Goal: Information Seeking & Learning: Learn about a topic

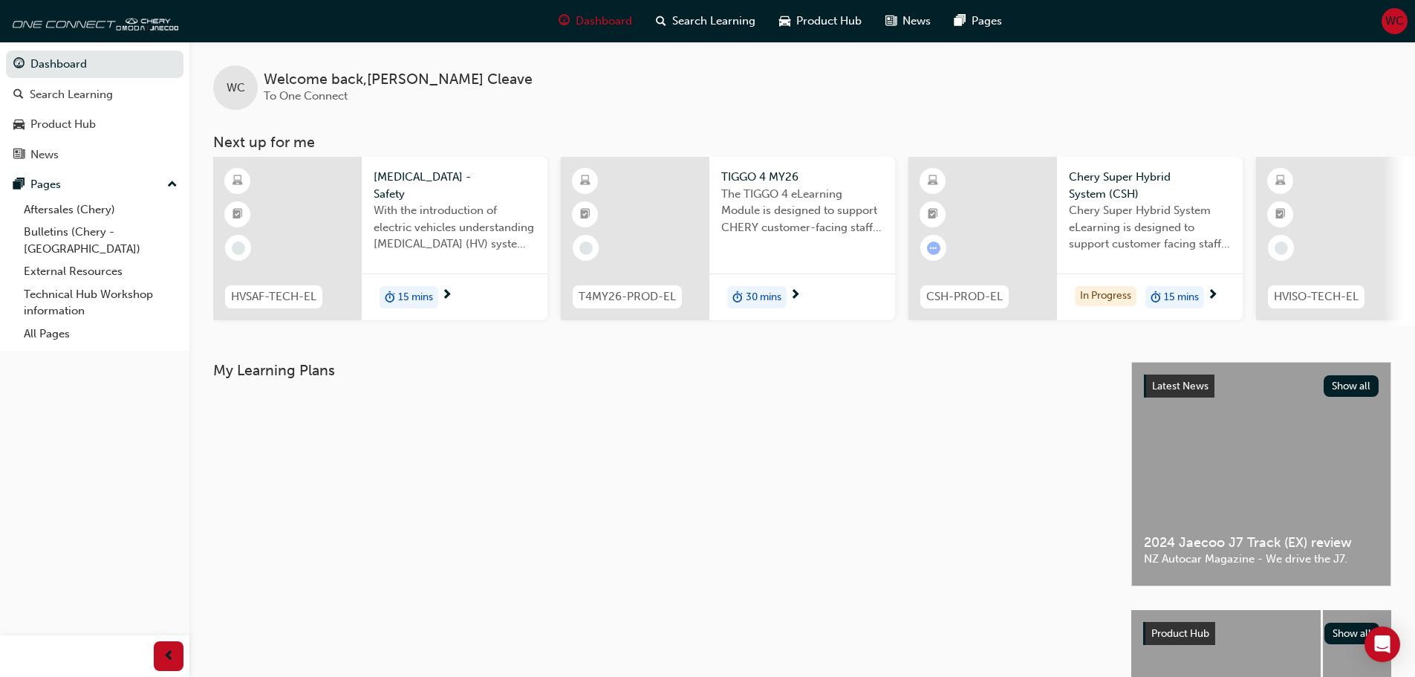
click at [1158, 221] on span "Chery Super Hybrid System eLearning is designed to support customer facing staf…" at bounding box center [1150, 227] width 162 height 51
click at [63, 125] on div "Product Hub" at bounding box center [62, 124] width 65 height 17
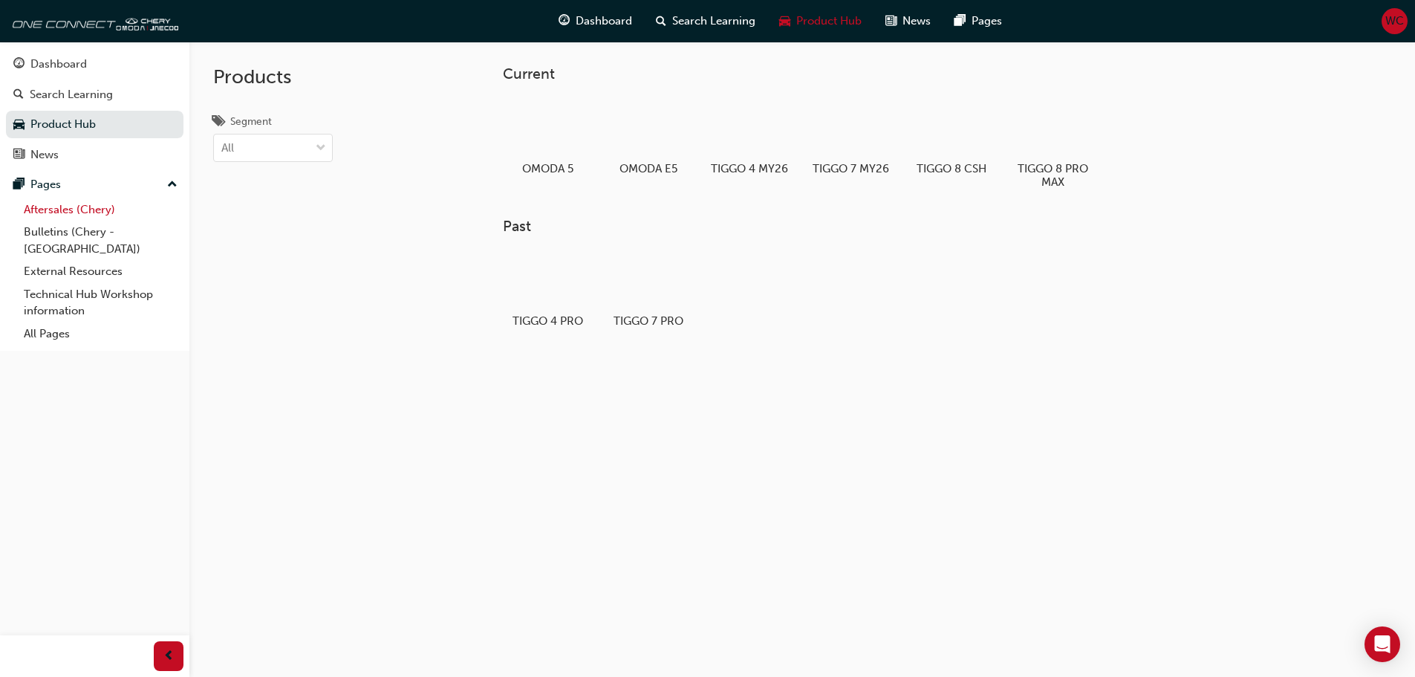
click at [56, 209] on link "Aftersales (Chery)" at bounding box center [101, 209] width 166 height 23
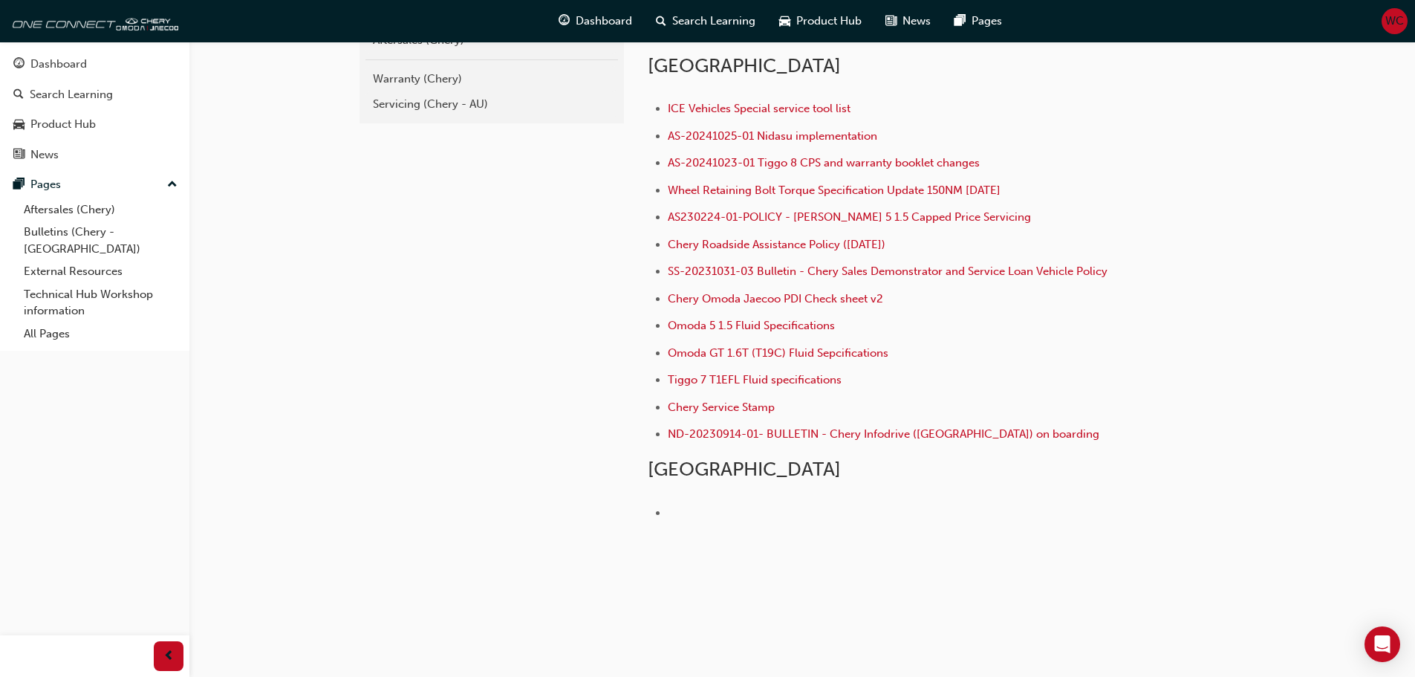
scroll to position [371, 0]
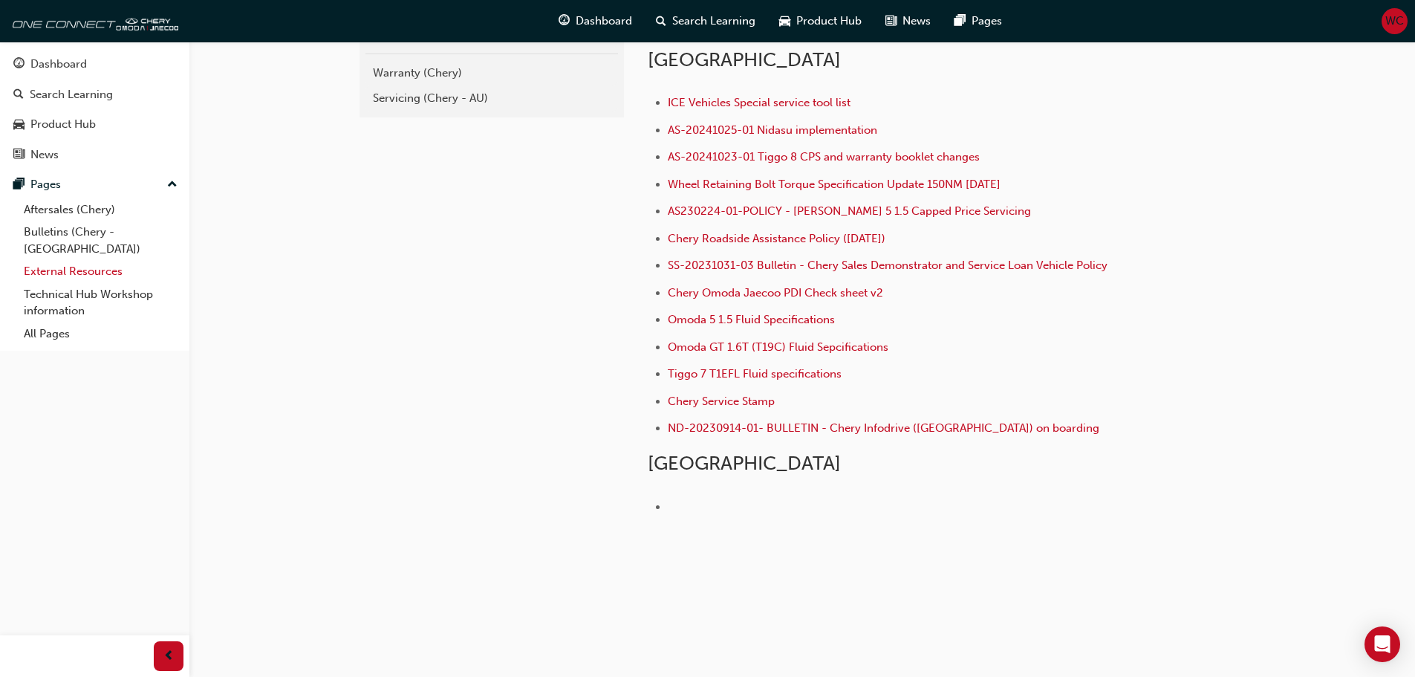
click at [59, 260] on link "External Resources" at bounding box center [101, 271] width 166 height 23
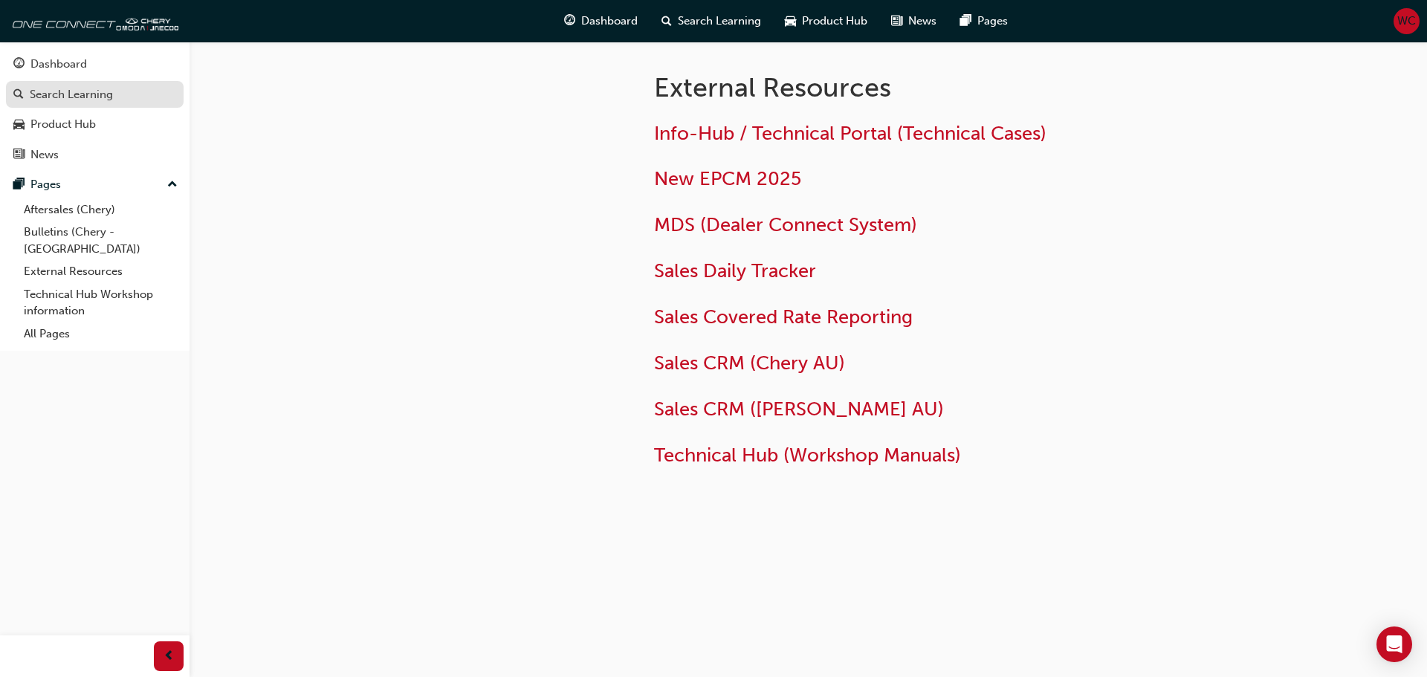
click at [62, 94] on div "Search Learning" at bounding box center [71, 94] width 83 height 17
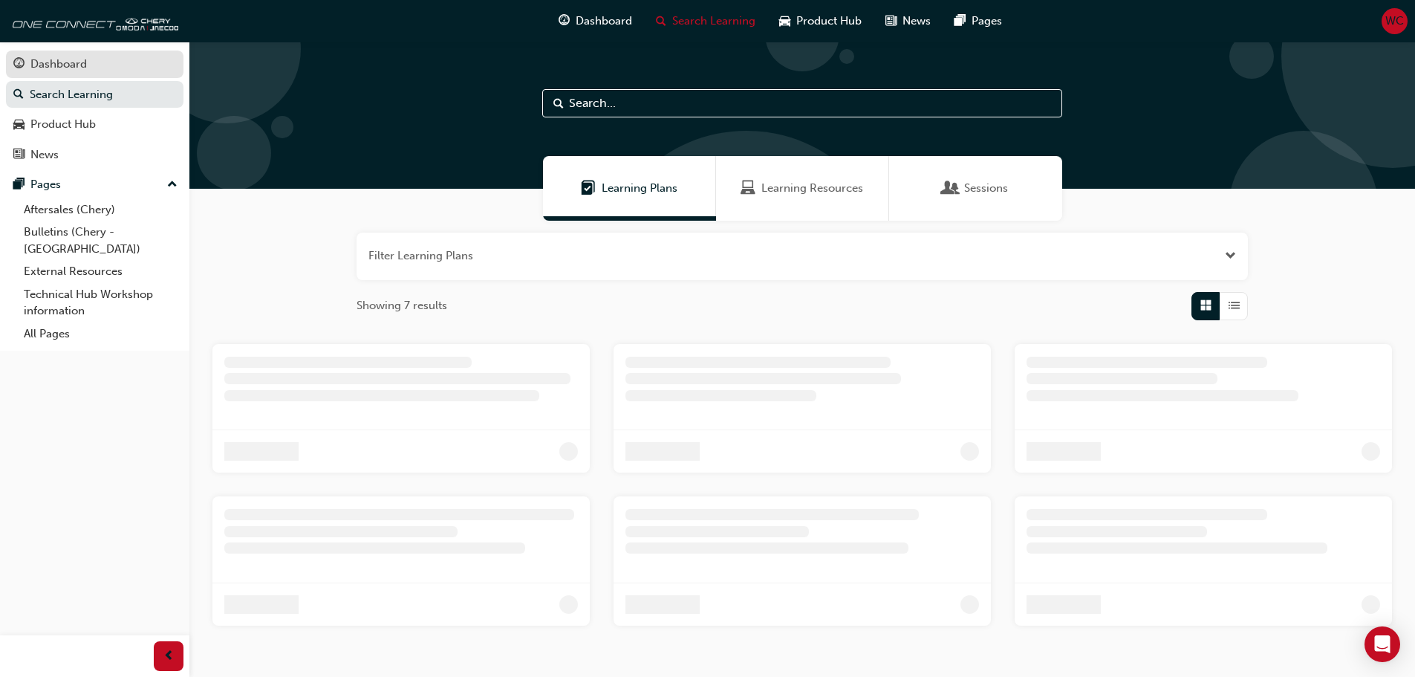
click at [63, 63] on div "Dashboard" at bounding box center [58, 64] width 56 height 17
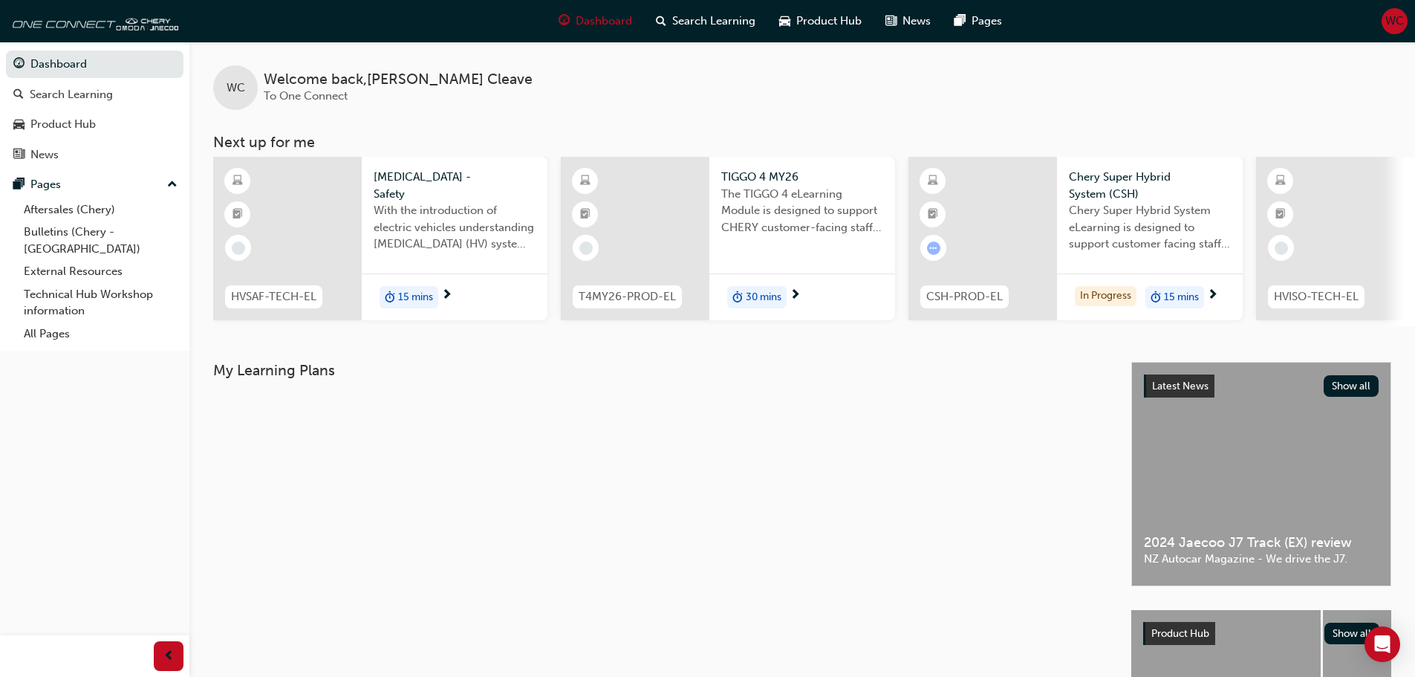
click at [401, 193] on span "[MEDICAL_DATA] - Safety" at bounding box center [455, 185] width 162 height 33
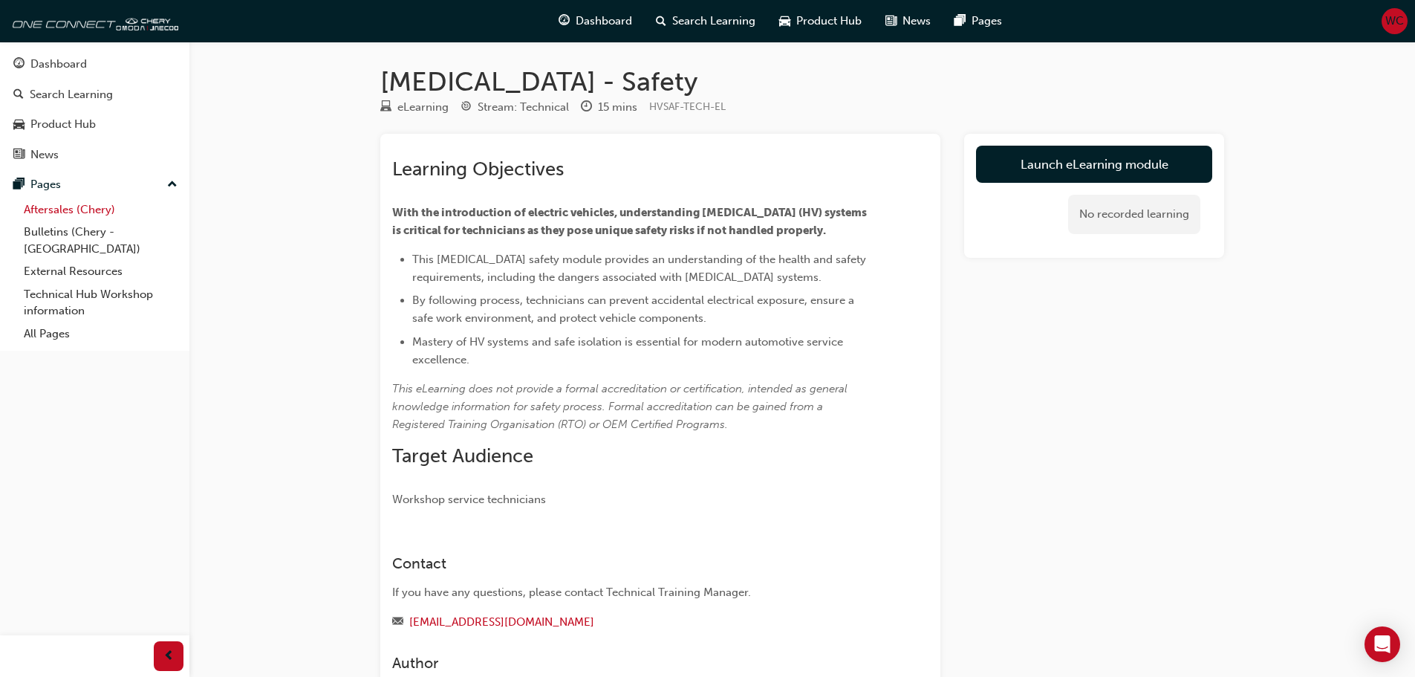
click at [55, 209] on link "Aftersales (Chery)" at bounding box center [101, 209] width 166 height 23
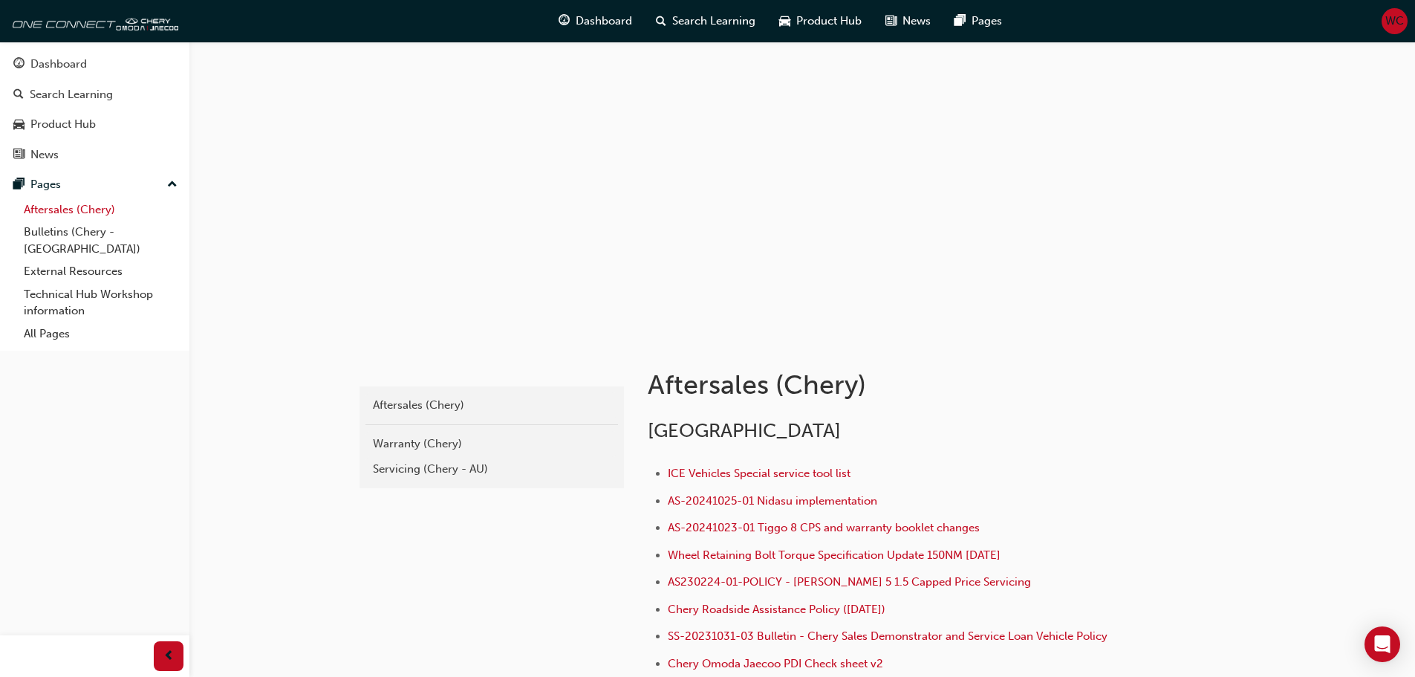
click at [54, 208] on link "Aftersales (Chery)" at bounding box center [101, 209] width 166 height 23
click at [52, 235] on link "Bulletins (Chery - [GEOGRAPHIC_DATA])" at bounding box center [101, 240] width 166 height 39
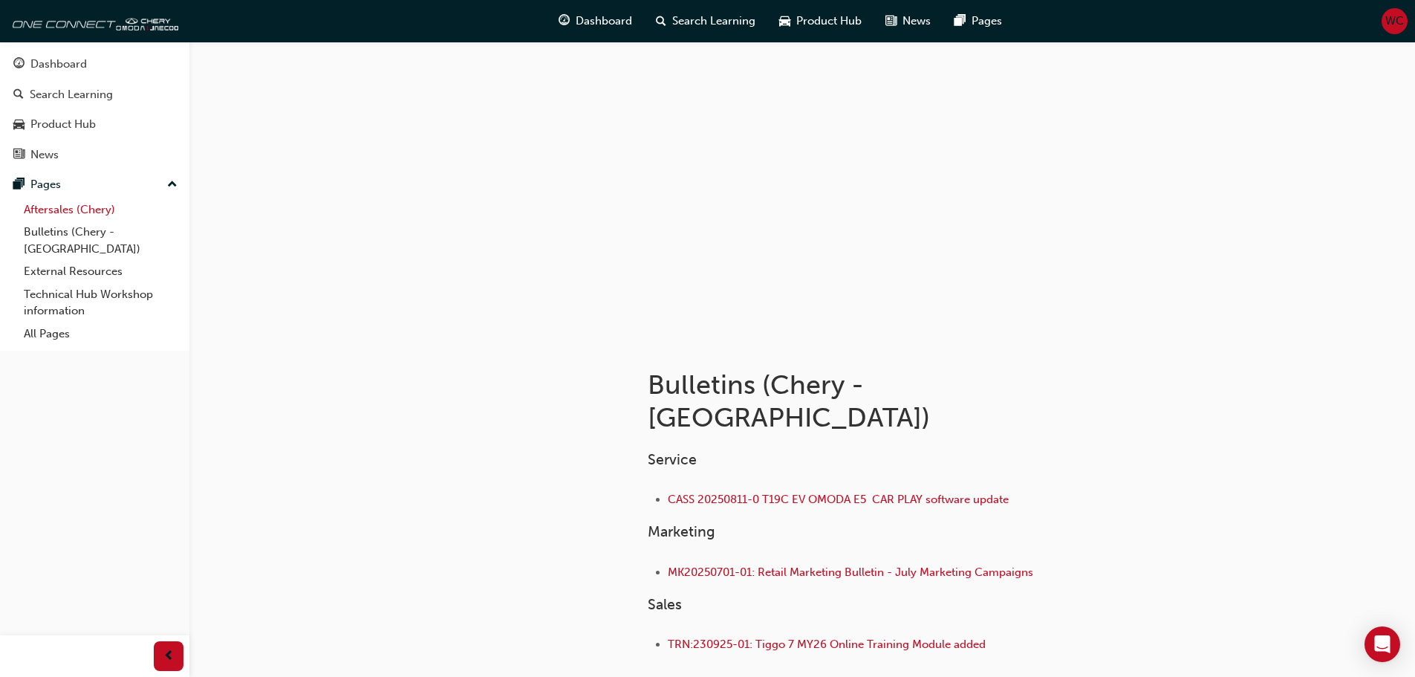
click at [48, 210] on link "Aftersales (Chery)" at bounding box center [101, 209] width 166 height 23
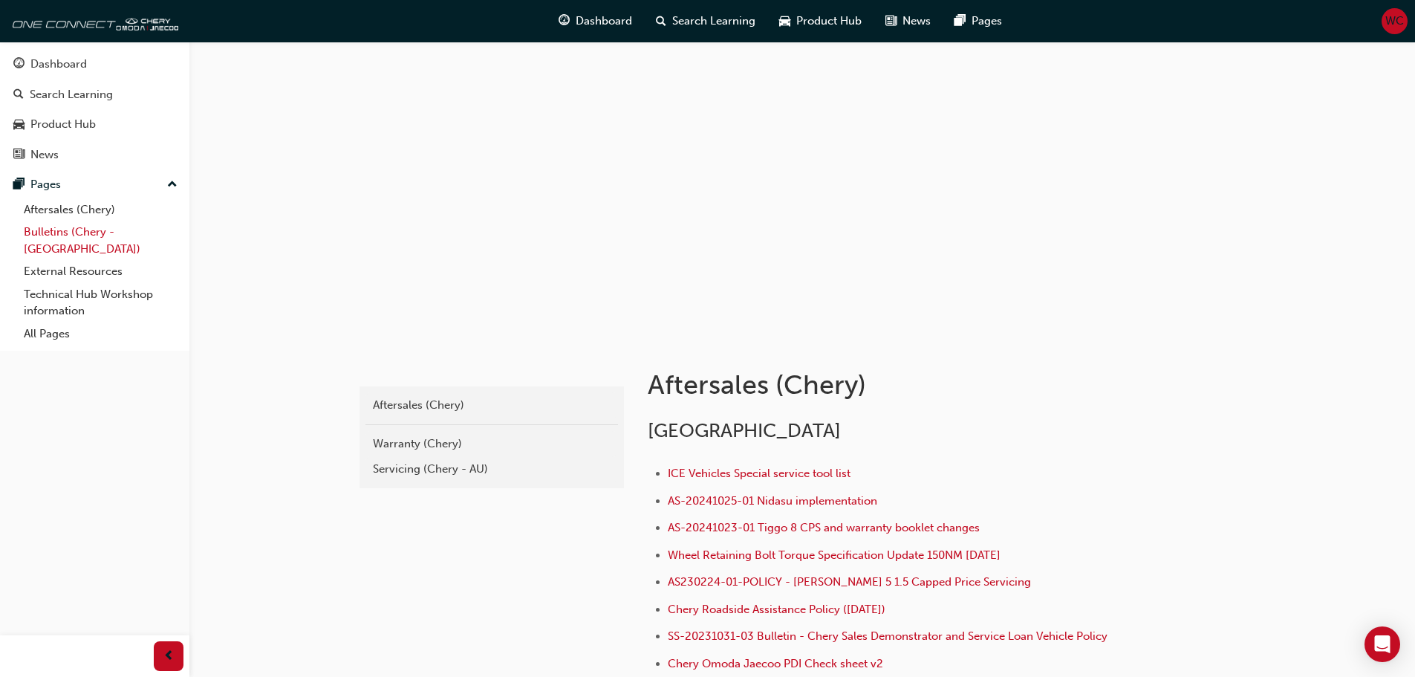
click at [50, 230] on link "Bulletins (Chery - [GEOGRAPHIC_DATA])" at bounding box center [101, 240] width 166 height 39
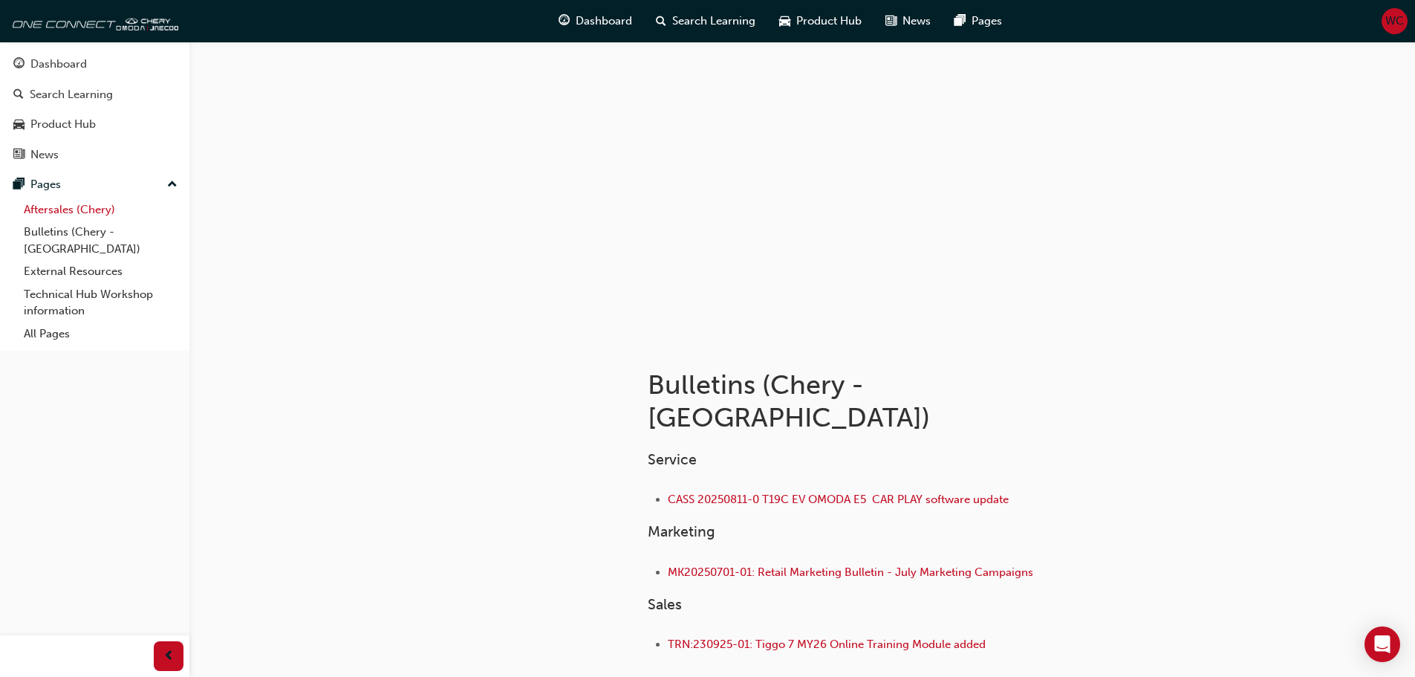
click at [61, 209] on link "Aftersales (Chery)" at bounding box center [101, 209] width 166 height 23
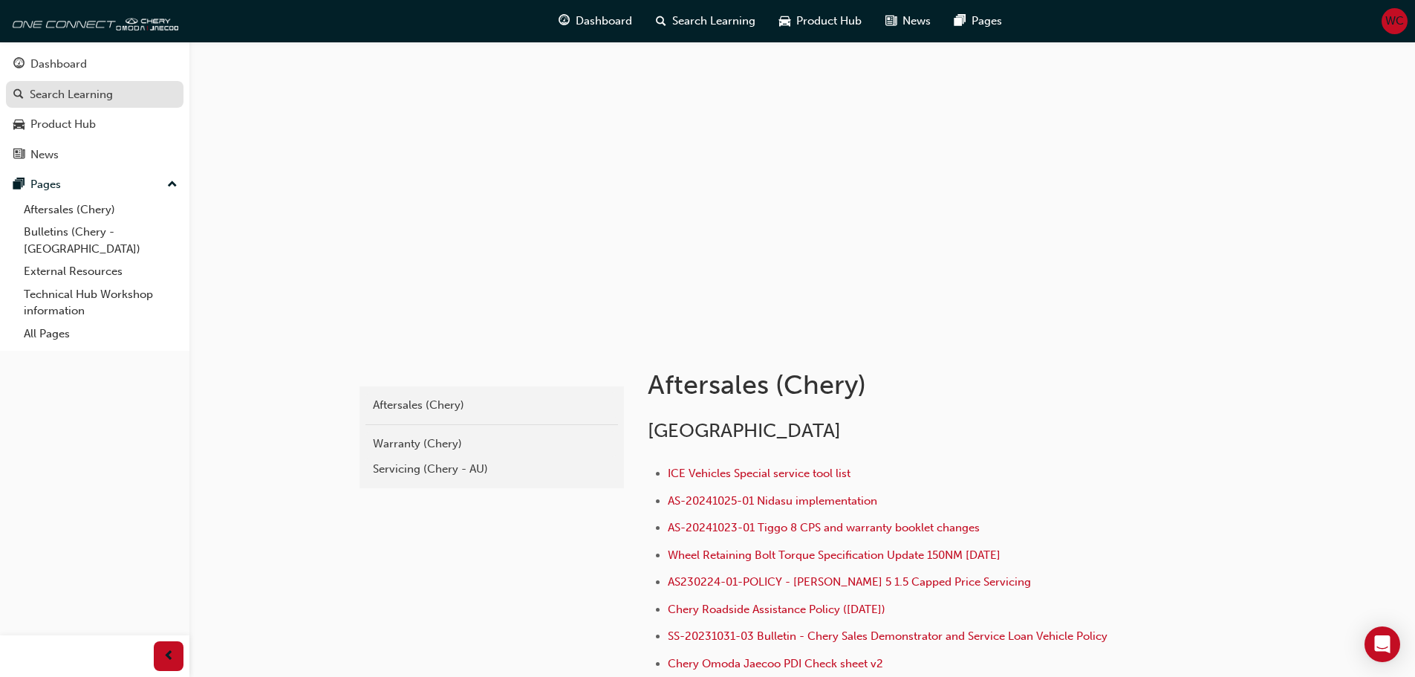
click at [82, 93] on div "Search Learning" at bounding box center [71, 94] width 83 height 17
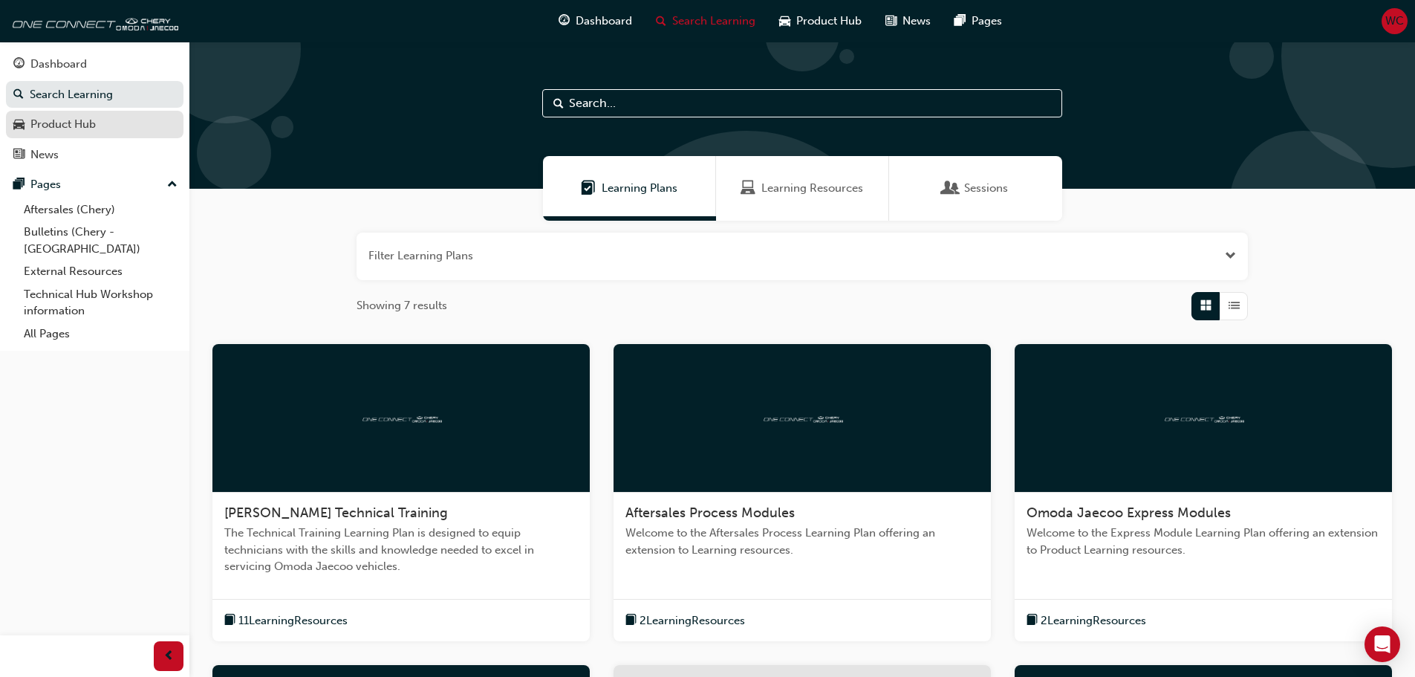
click at [91, 129] on div "Product Hub" at bounding box center [62, 124] width 65 height 17
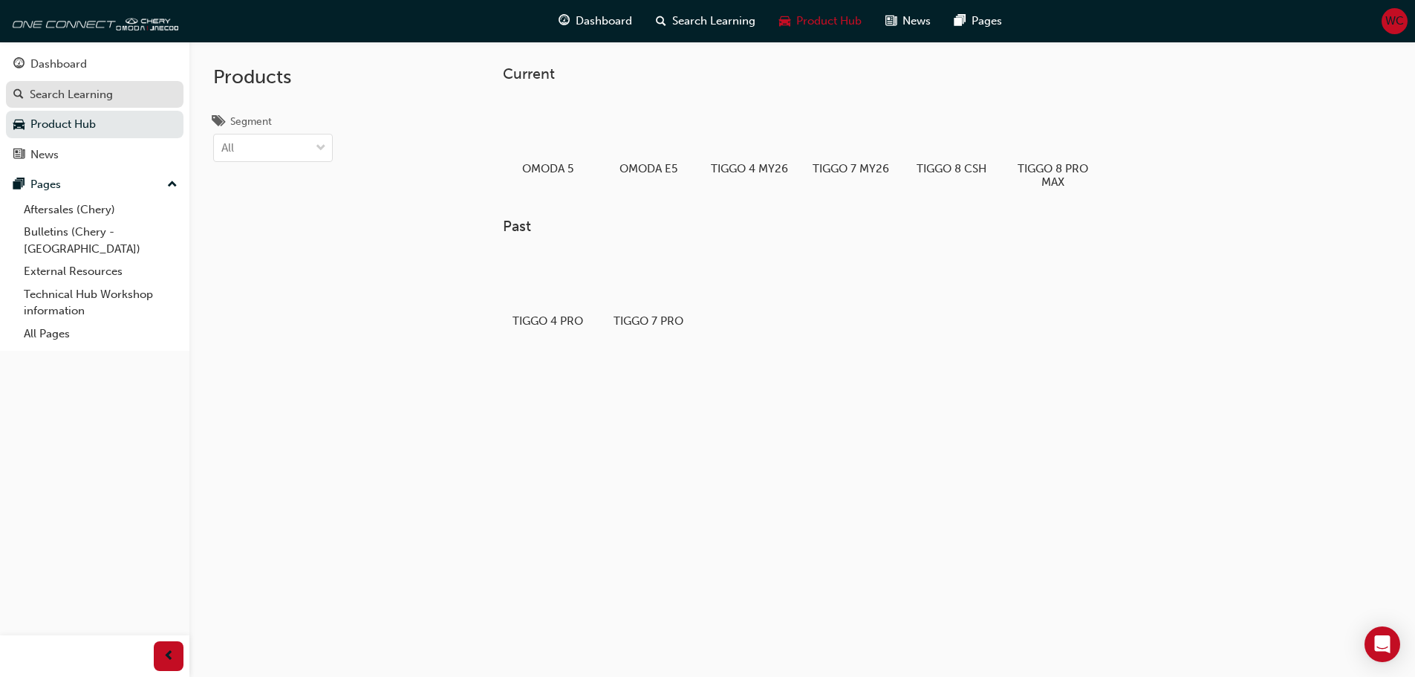
click at [91, 93] on div "Search Learning" at bounding box center [71, 94] width 83 height 17
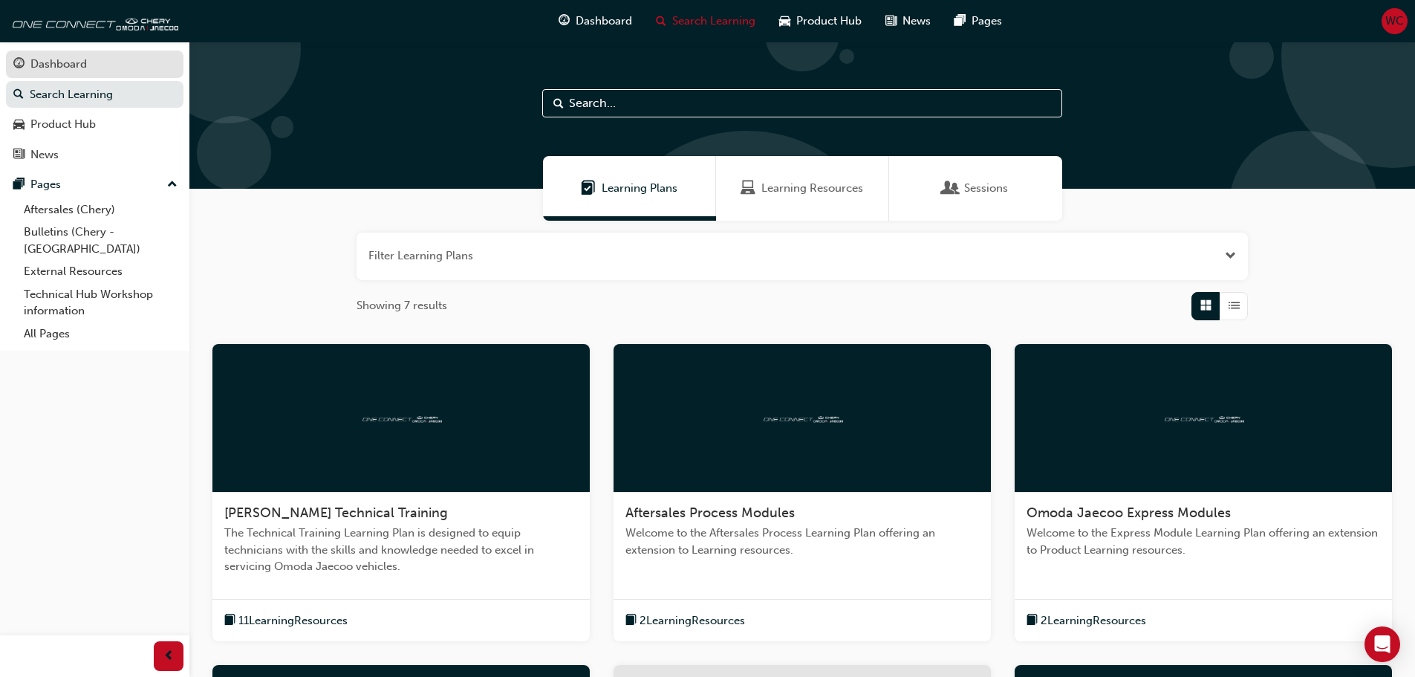
click at [59, 64] on div "Dashboard" at bounding box center [58, 64] width 56 height 17
